Goal: Check status

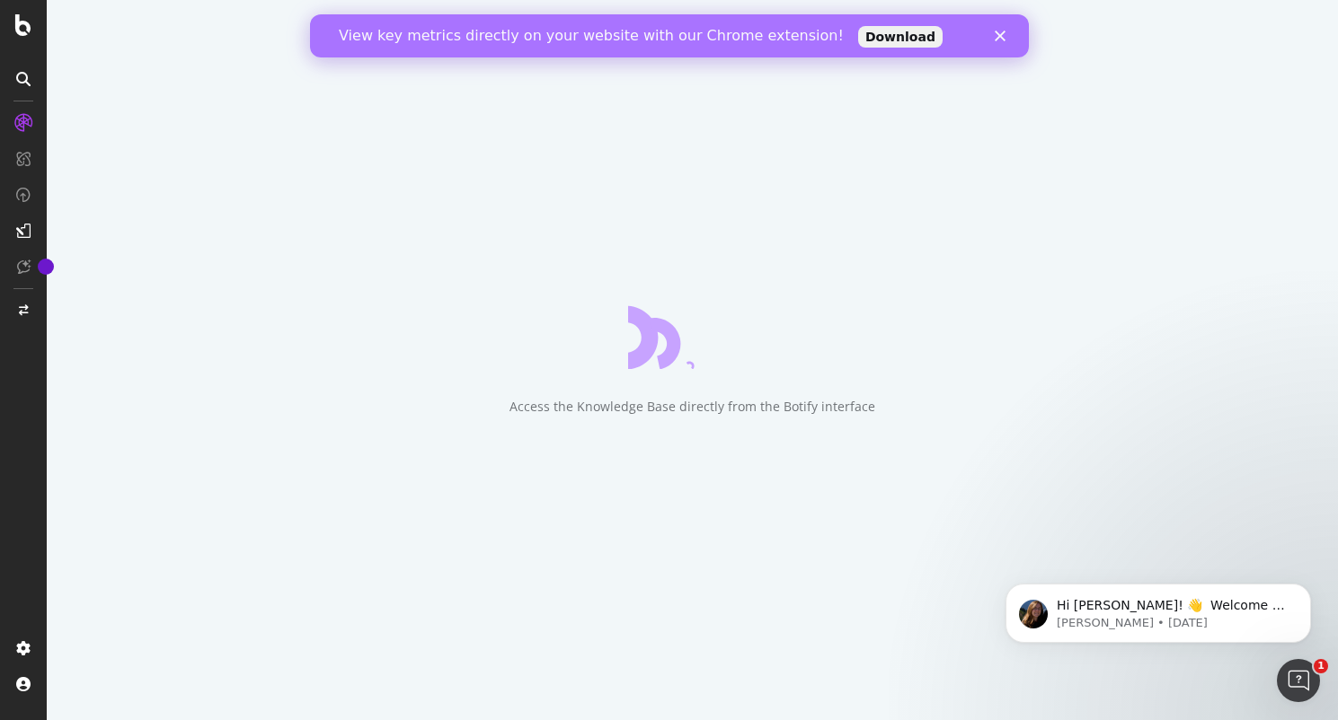
click at [996, 39] on polygon "Close" at bounding box center [999, 36] width 11 height 11
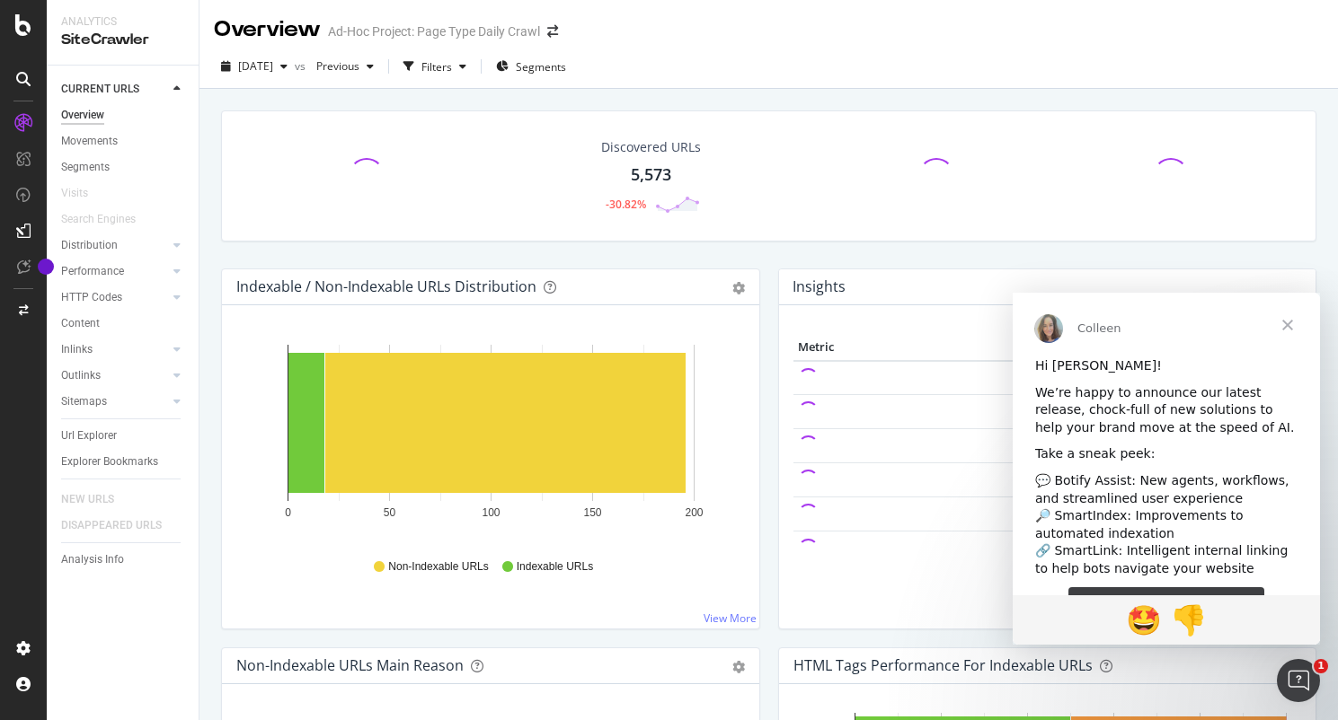
click at [1289, 327] on span "Close" at bounding box center [1287, 325] width 65 height 65
